Goal: Information Seeking & Learning: Learn about a topic

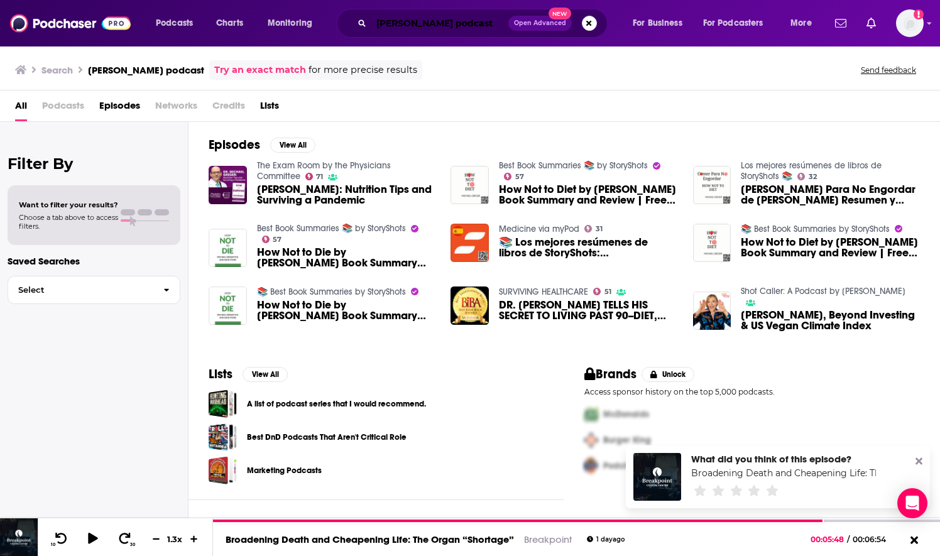
click at [466, 23] on input "[PERSON_NAME] podcast" at bounding box center [440, 23] width 137 height 20
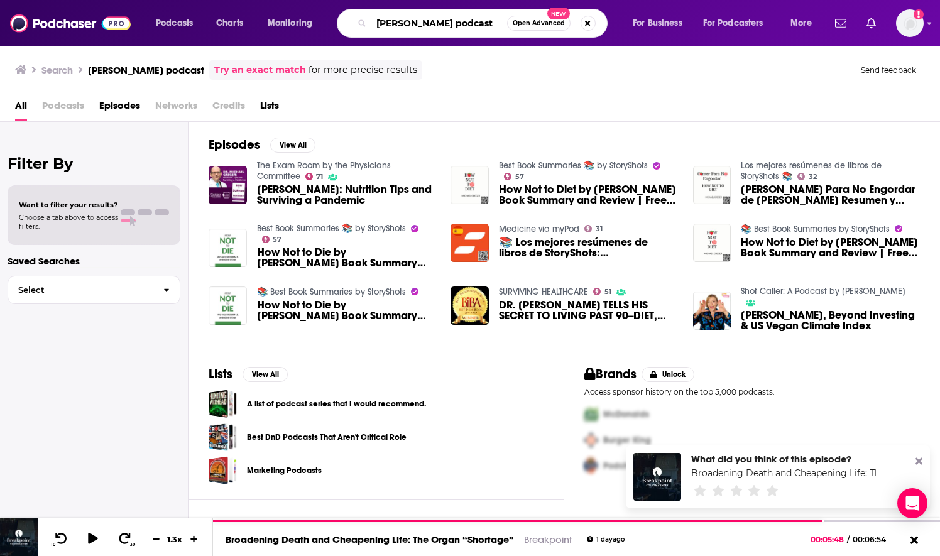
click at [466, 23] on input "[PERSON_NAME] podcast" at bounding box center [440, 23] width 136 height 20
type input "lamplighters"
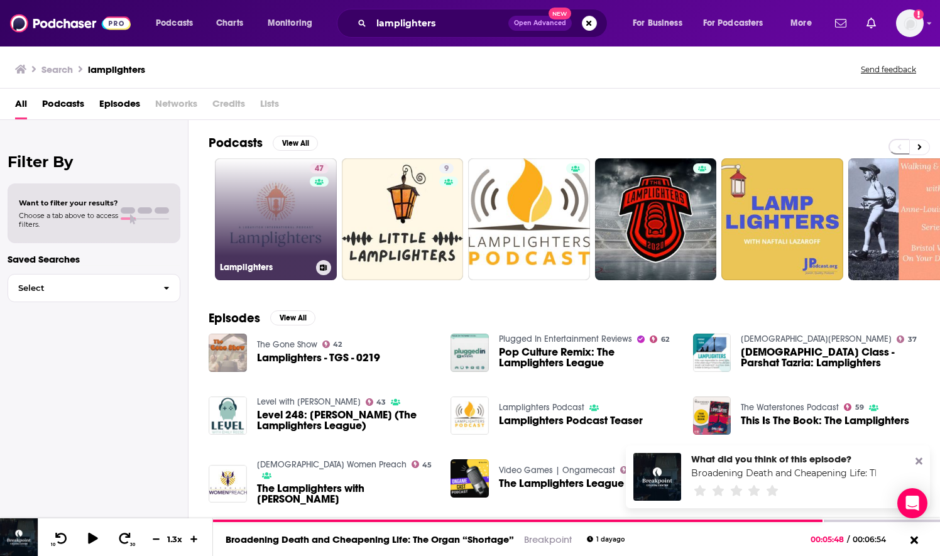
click at [278, 232] on link "47 Lamplighters" at bounding box center [276, 219] width 122 height 122
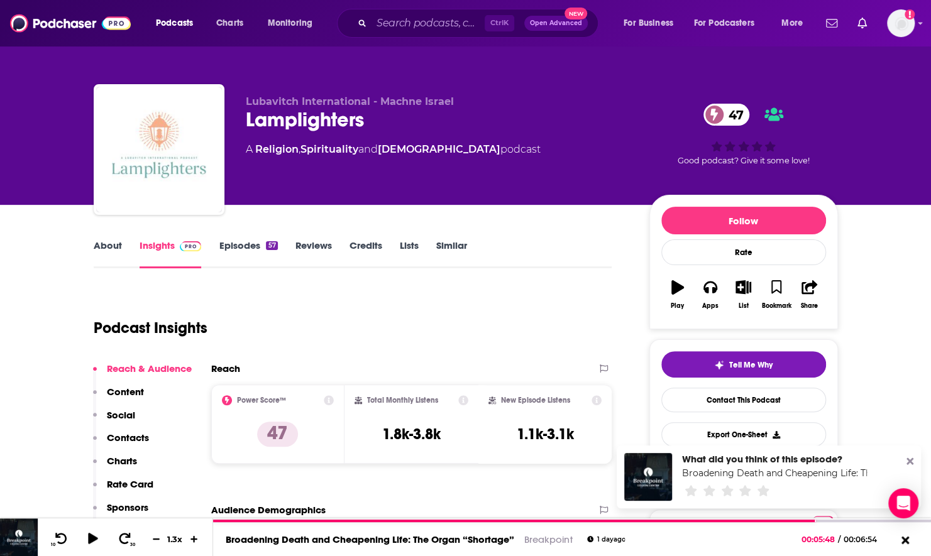
click at [111, 248] on link "About" at bounding box center [108, 254] width 28 height 29
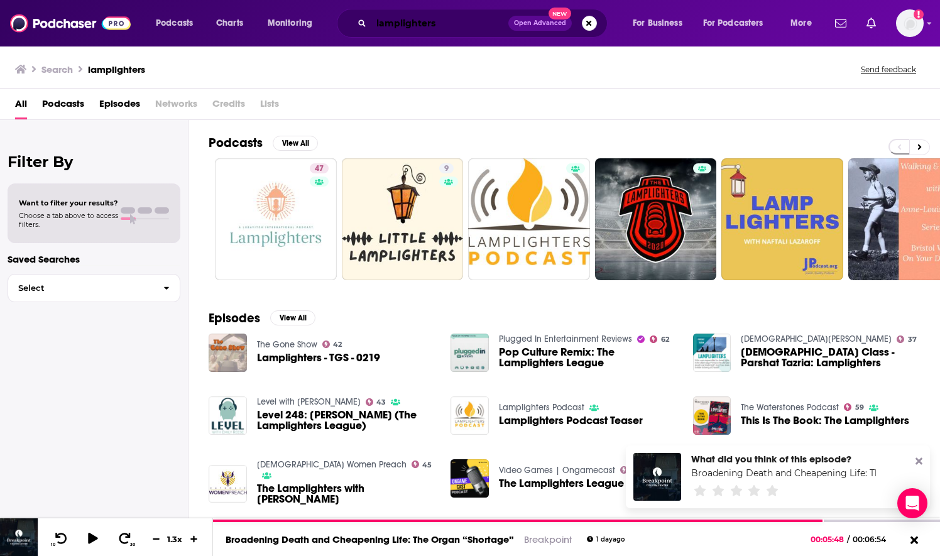
click at [381, 29] on input "lamplighters" at bounding box center [440, 23] width 137 height 20
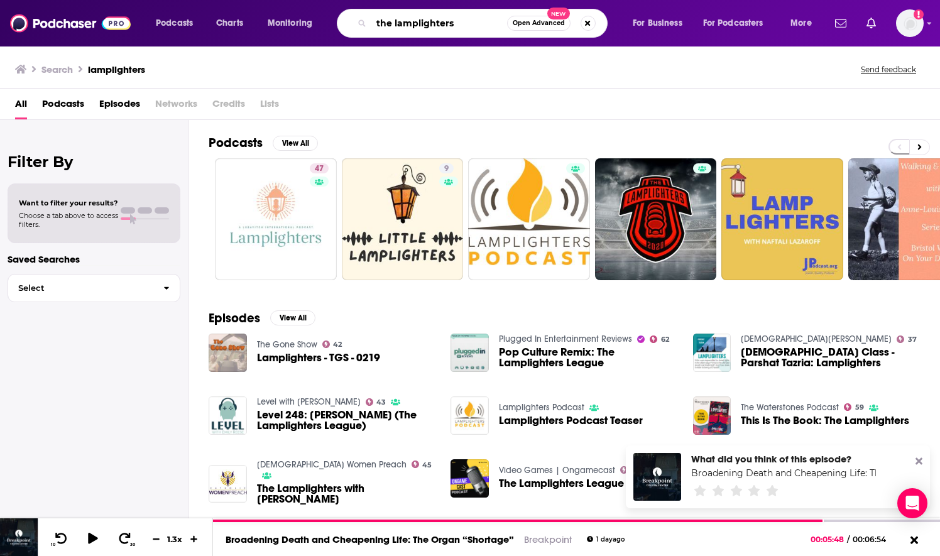
type input "the lamplighters"
